Goal: Find specific page/section: Find specific page/section

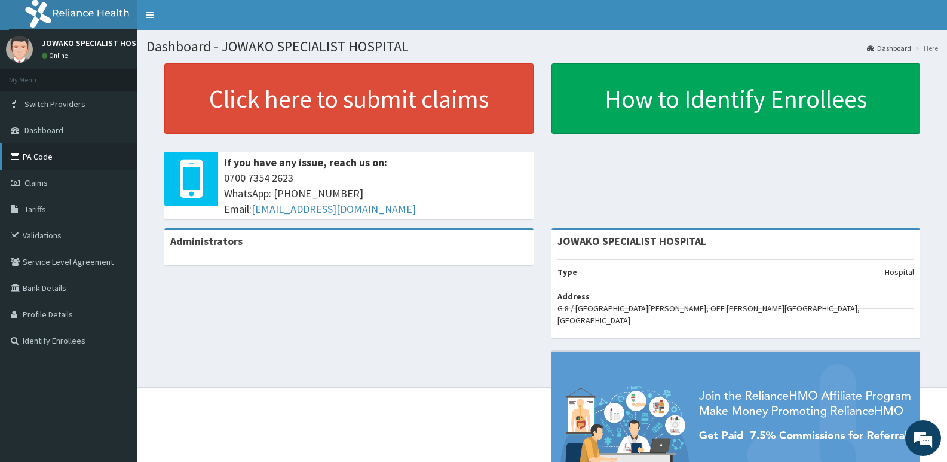
click at [48, 153] on link "PA Code" at bounding box center [68, 156] width 137 height 26
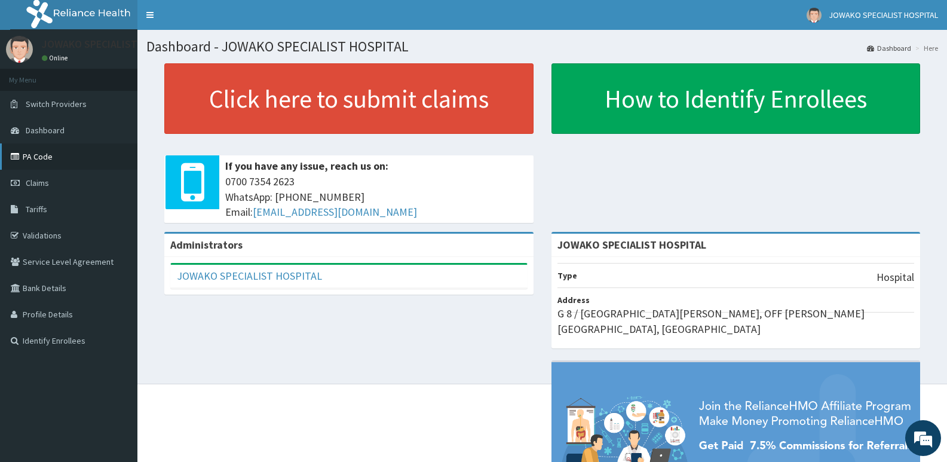
click at [50, 148] on link "PA Code" at bounding box center [68, 156] width 137 height 26
click at [25, 153] on link "PA Code" at bounding box center [68, 156] width 137 height 26
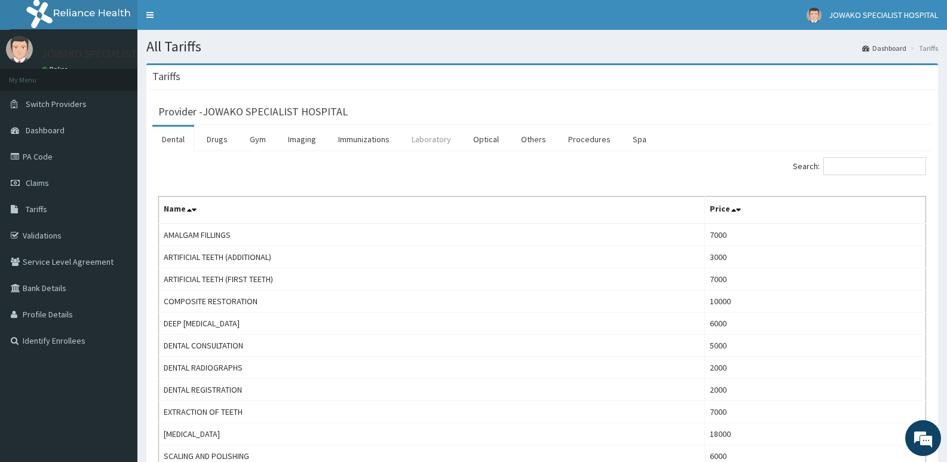
click at [432, 144] on link "Laboratory" at bounding box center [431, 139] width 59 height 25
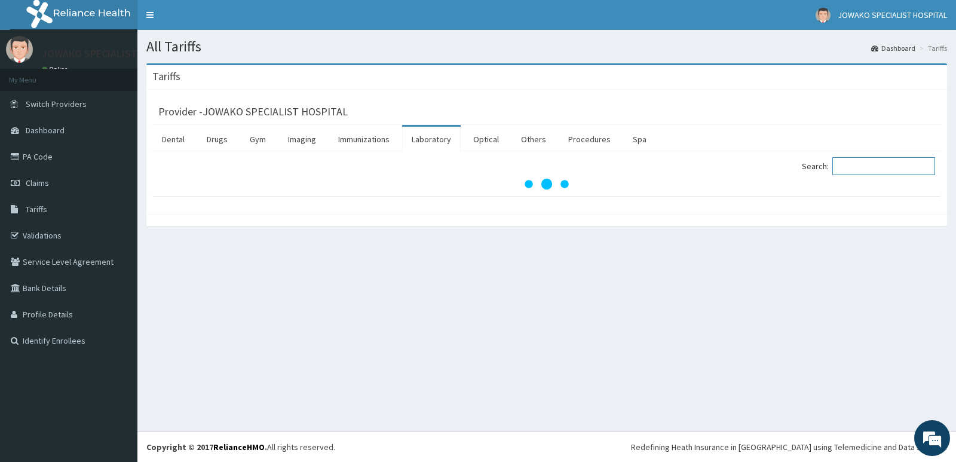
click at [864, 164] on input "Search:" at bounding box center [884, 166] width 103 height 18
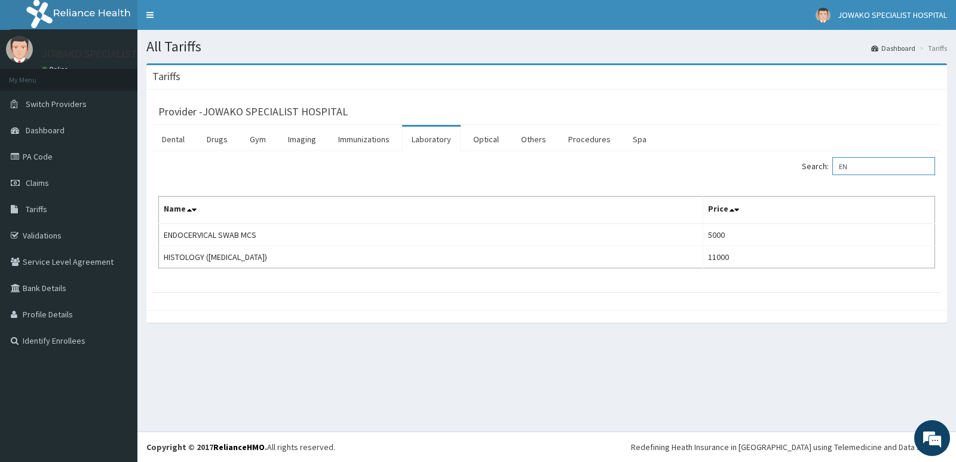
type input "E"
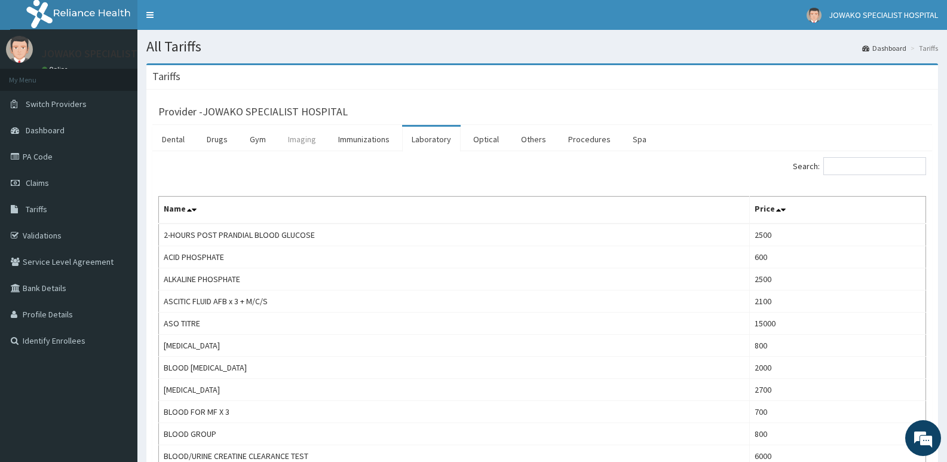
click at [311, 137] on link "Imaging" at bounding box center [302, 139] width 47 height 25
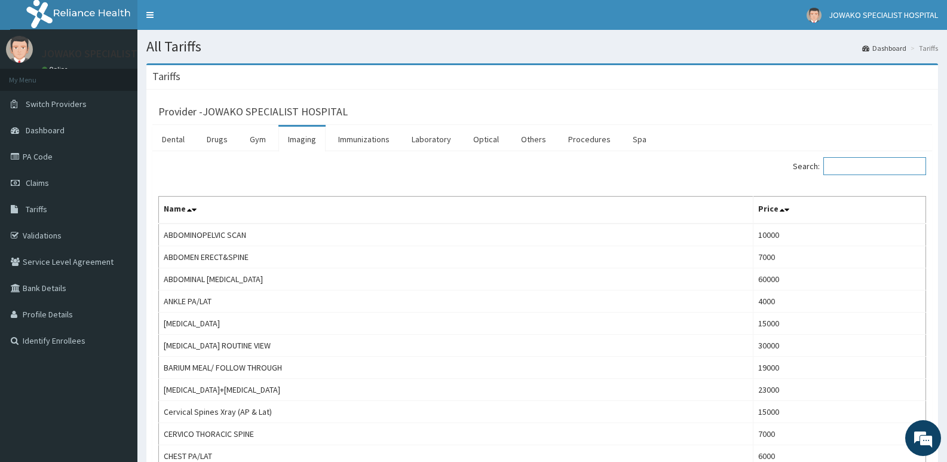
click at [891, 168] on input "Search:" at bounding box center [875, 166] width 103 height 18
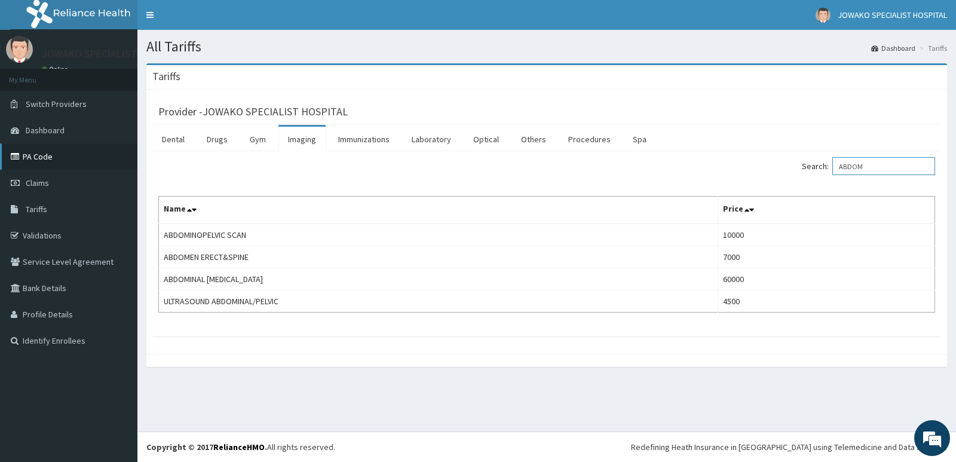
type input "ABDOM"
click at [35, 161] on link "PA Code" at bounding box center [68, 156] width 137 height 26
